Goal: Task Accomplishment & Management: Manage account settings

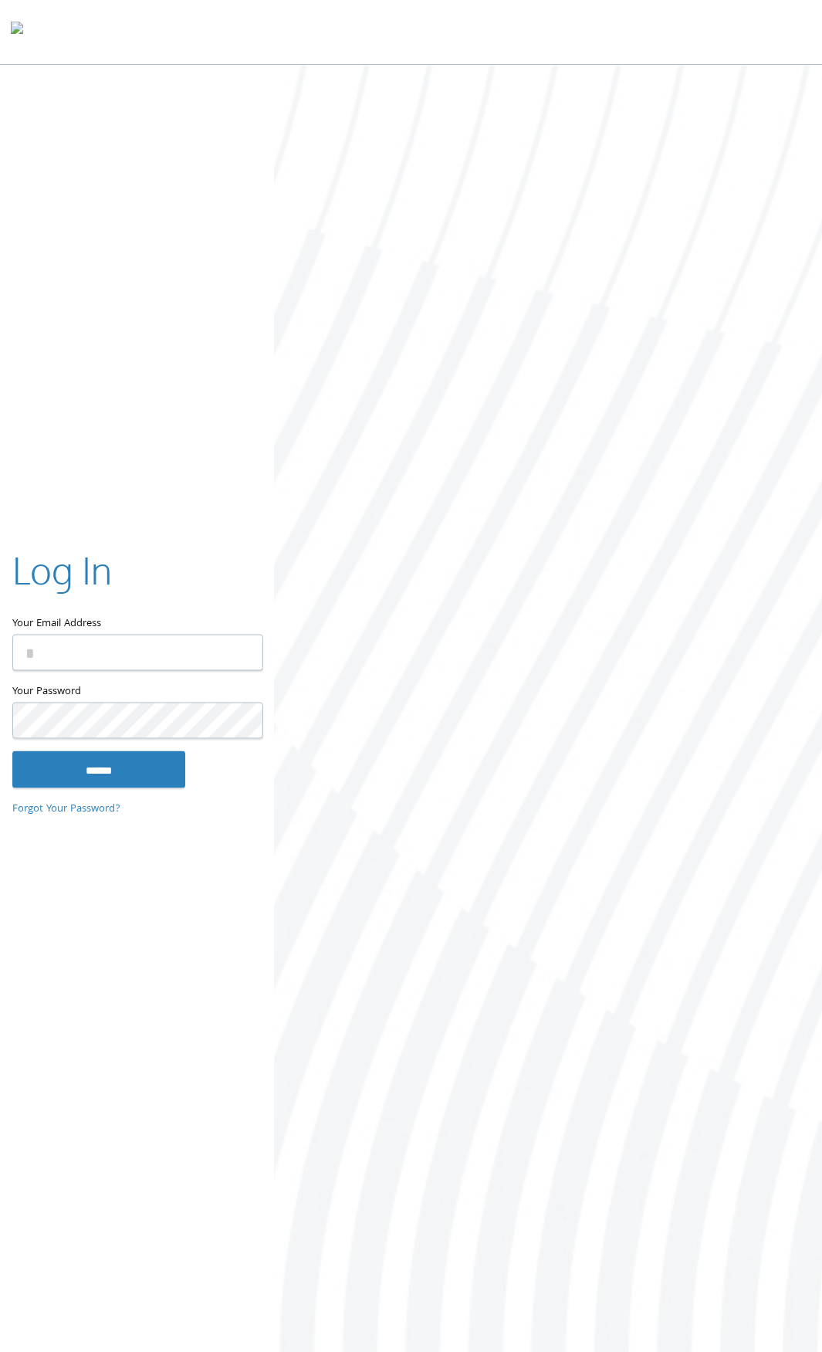
click at [169, 636] on input "Your Email Address" at bounding box center [137, 652] width 251 height 36
type input "**********"
click at [12, 751] on input "******" at bounding box center [98, 769] width 173 height 37
